Goal: Task Accomplishment & Management: Use online tool/utility

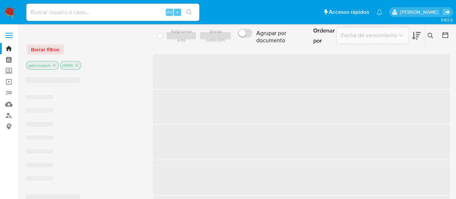
click at [65, 12] on input at bounding box center [112, 12] width 173 height 9
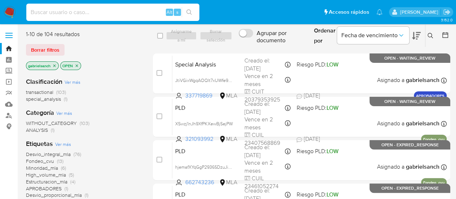
click at [62, 10] on input at bounding box center [112, 12] width 173 height 9
click at [74, 15] on input at bounding box center [112, 12] width 173 height 9
click at [67, 13] on input at bounding box center [112, 12] width 173 height 9
paste input "86LxsxwNnFCs1SoHr6SF3Zqt"
type input "86LxsxwNnFCs1SoHr6SF3Zqt"
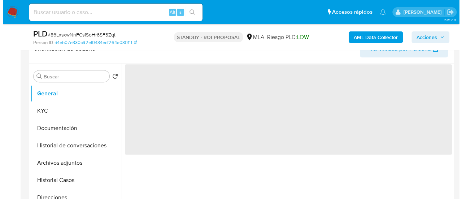
scroll to position [144, 0]
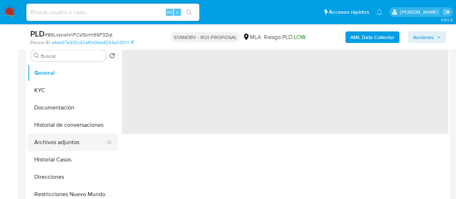
click at [58, 138] on button "Archivos adjuntos" at bounding box center [70, 141] width 84 height 17
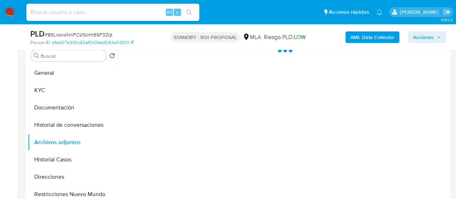
select select "10"
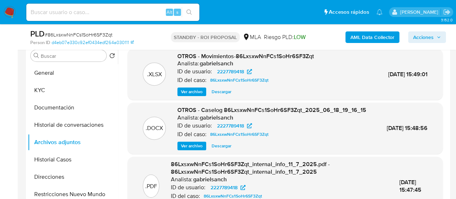
click at [193, 149] on span "Ver archivo" at bounding box center [192, 145] width 22 height 7
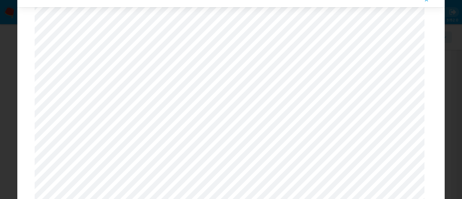
scroll to position [274, 0]
click at [425, 0] on icon "Attachment preview" at bounding box center [426, 0] width 6 height 6
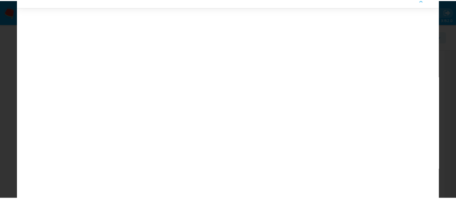
scroll to position [23, 0]
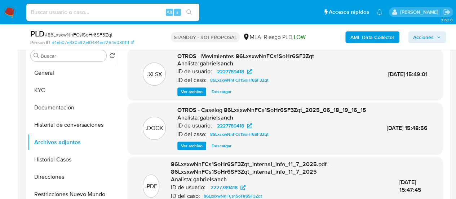
click at [133, 16] on input at bounding box center [112, 12] width 173 height 9
paste input "6yJp7jY6o5NBuX4B5nG7aYco"
type input "6yJp7jY6o5NBuX4B5nG7aYco"
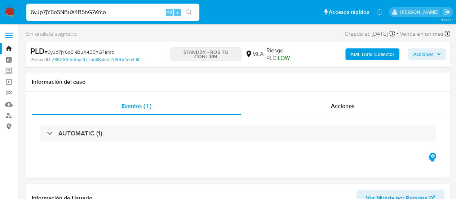
select select "10"
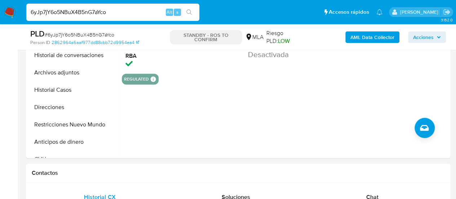
scroll to position [144, 0]
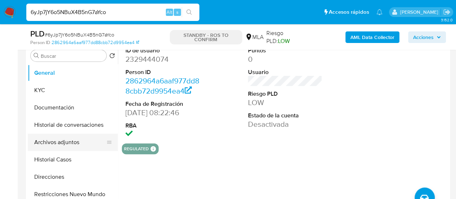
click at [69, 138] on button "Archivos adjuntos" at bounding box center [70, 141] width 84 height 17
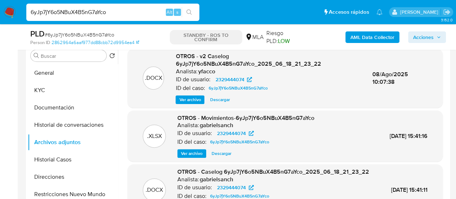
click at [221, 103] on span "Descargar" at bounding box center [220, 99] width 20 height 7
click at [91, 11] on input "6yJp7jY6o5NBuX4B5nG7aYco" at bounding box center [112, 12] width 173 height 9
paste input "jnL5qXedKBKWYsZLNLtnEG9U"
type input "jnL5qXedKBKWYsZLNLtnEG9U"
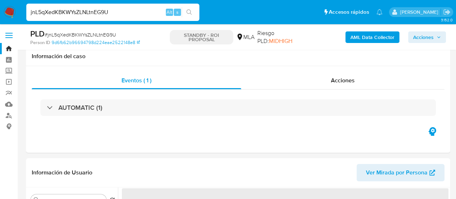
scroll to position [144, 0]
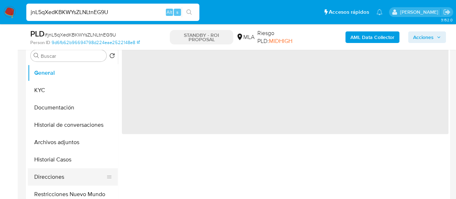
select select "10"
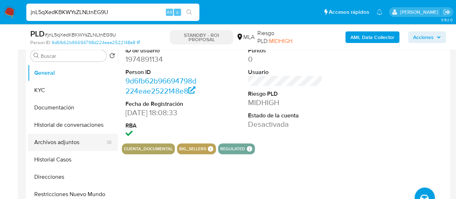
click at [56, 142] on button "Archivos adjuntos" at bounding box center [70, 141] width 84 height 17
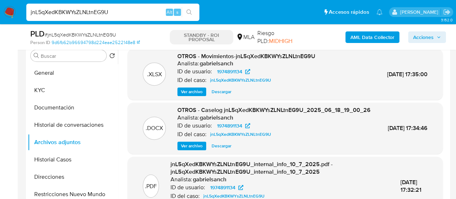
click at [220, 149] on span "Descargar" at bounding box center [222, 145] width 20 height 7
click at [203, 138] on p "ID del caso:" at bounding box center [191, 134] width 29 height 7
click at [76, 15] on input "jnL5qXedKBKWYsZLNLtnEG9U" at bounding box center [112, 12] width 173 height 9
paste input "r1SssQATdQu0vSiXrlWQD8X5"
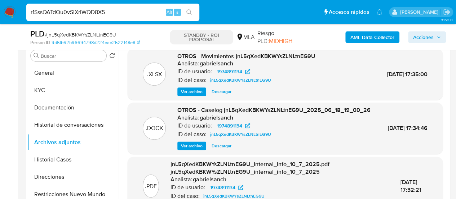
type input "r1SssQATdQu0vSiXrlWQD8X5"
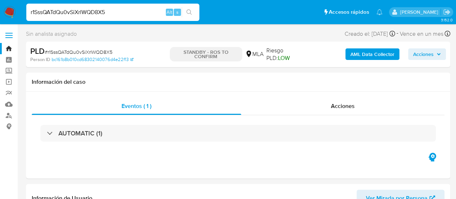
select select "10"
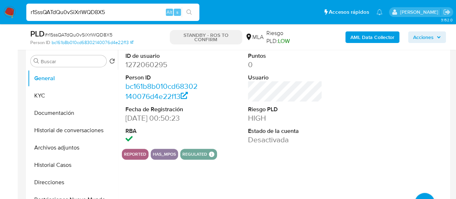
scroll to position [180, 0]
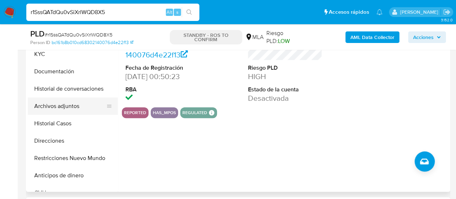
click at [49, 107] on button "Archivos adjuntos" at bounding box center [70, 105] width 84 height 17
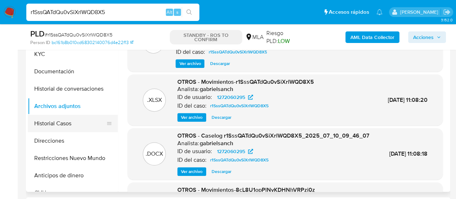
click at [69, 119] on button "Historial Casos" at bounding box center [70, 123] width 84 height 17
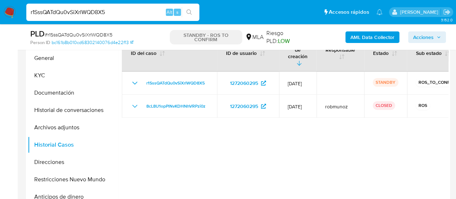
scroll to position [144, 0]
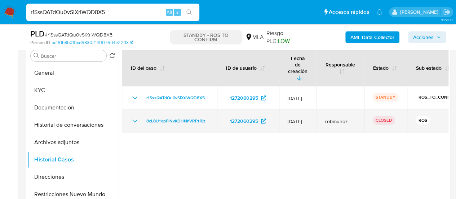
click at [134, 116] on icon "Mostrar/Ocultar" at bounding box center [135, 120] width 9 height 9
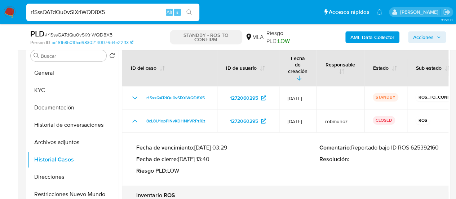
click at [426, 144] on p "Comentario : Reportado bajo ID ROS 625392160" at bounding box center [411, 147] width 183 height 7
click at [84, 16] on input "r1SssQATdQu0vSiXrlWQD8X5" at bounding box center [112, 12] width 173 height 9
paste input "1K2QIMcXzIwmGj6uY9uPVVqk"
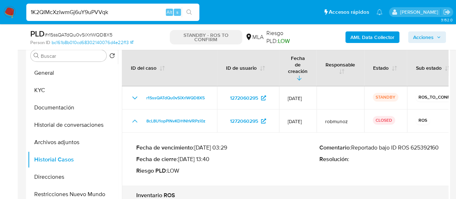
type input "1K2QIMcXzIwmGj6uY9uPVVqk"
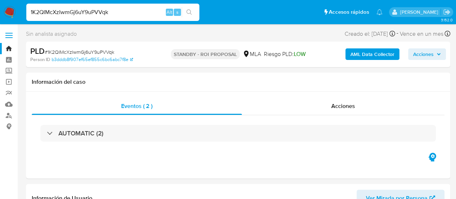
select select "10"
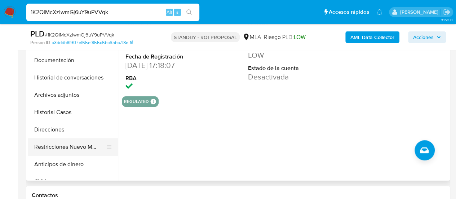
scroll to position [180, 0]
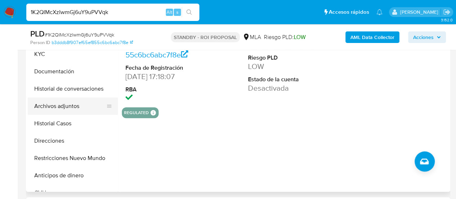
click at [43, 109] on button "Archivos adjuntos" at bounding box center [70, 105] width 84 height 17
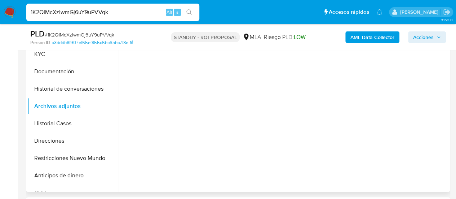
scroll to position [144, 0]
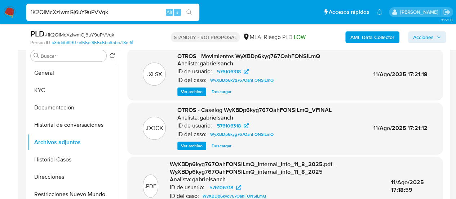
click at [217, 145] on span "Descargar" at bounding box center [222, 145] width 20 height 7
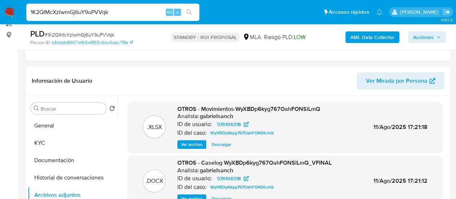
scroll to position [108, 0]
